Goal: Entertainment & Leisure: Consume media (video, audio)

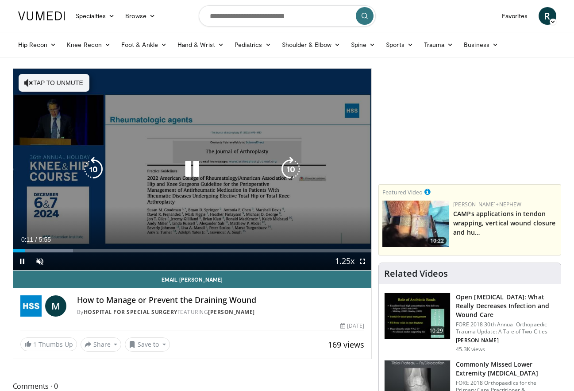
click at [190, 174] on icon "Video Player" at bounding box center [192, 169] width 25 height 25
